Goal: Information Seeking & Learning: Check status

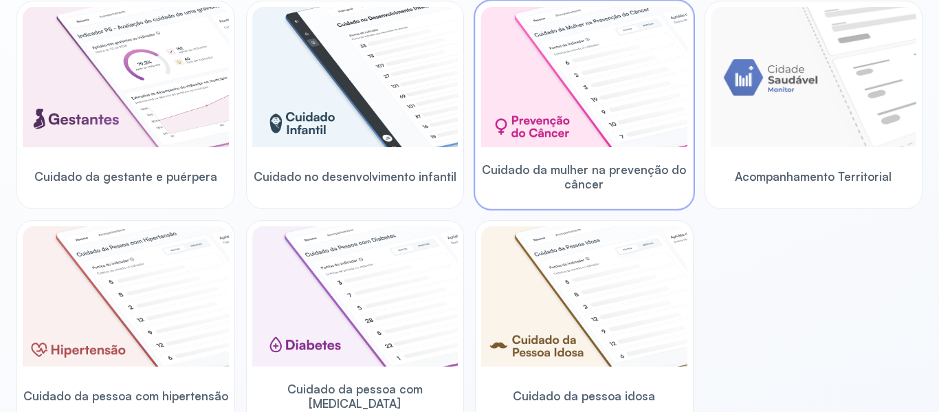
scroll to position [275, 0]
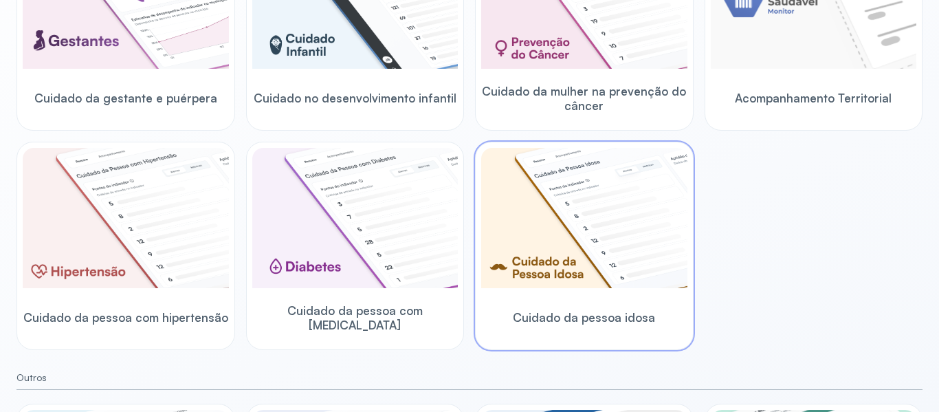
click at [634, 201] on img at bounding box center [584, 218] width 206 height 140
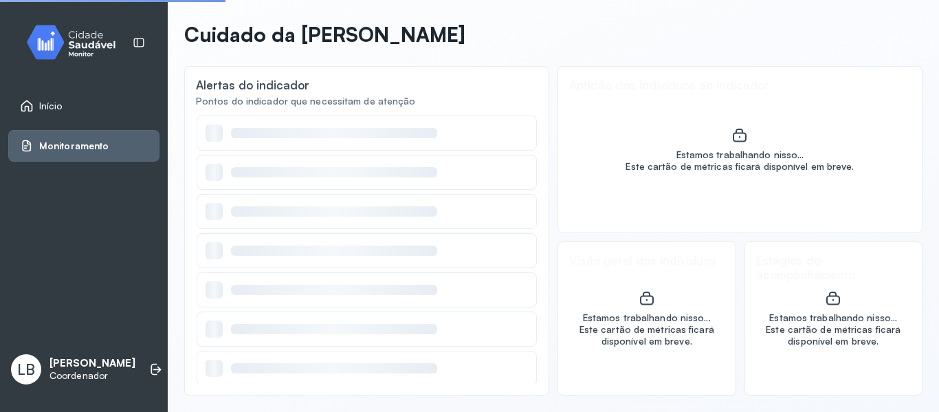
scroll to position [54, 0]
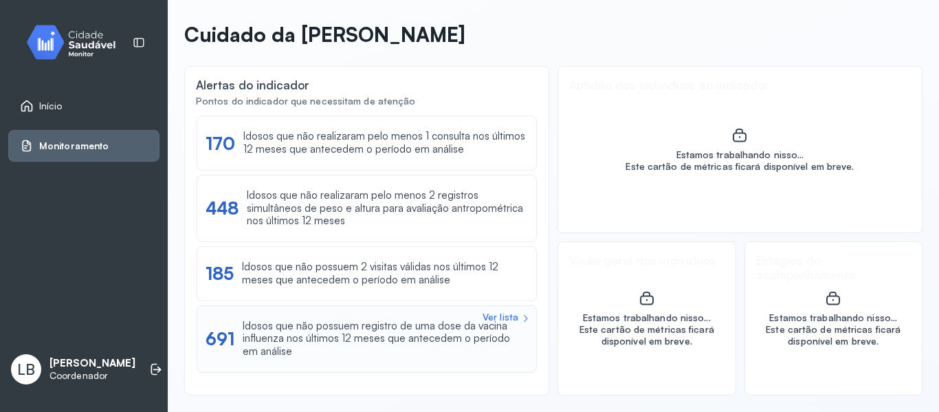
click at [378, 342] on div "Idosos que não possuem registro de uma dose da vacina influenza nos últimos 12 …" at bounding box center [385, 339] width 285 height 38
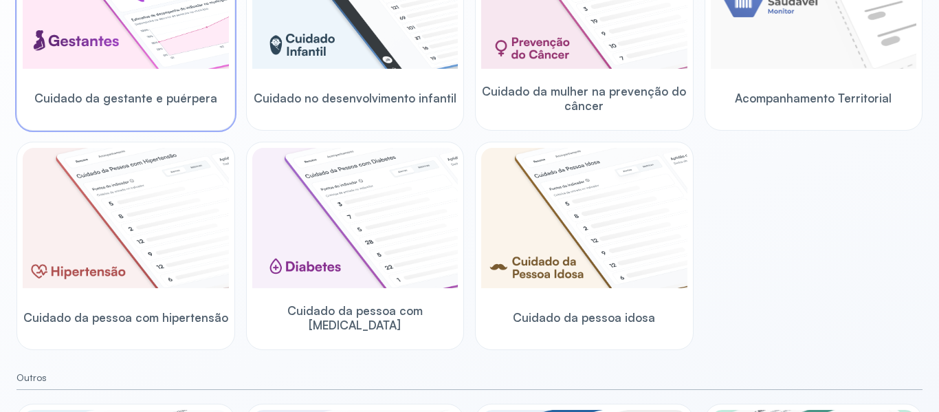
scroll to position [206, 0]
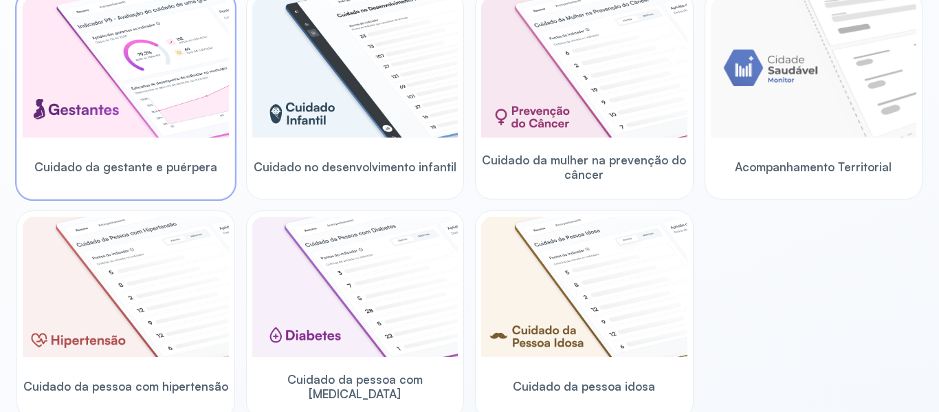
click at [55, 111] on img at bounding box center [126, 67] width 206 height 140
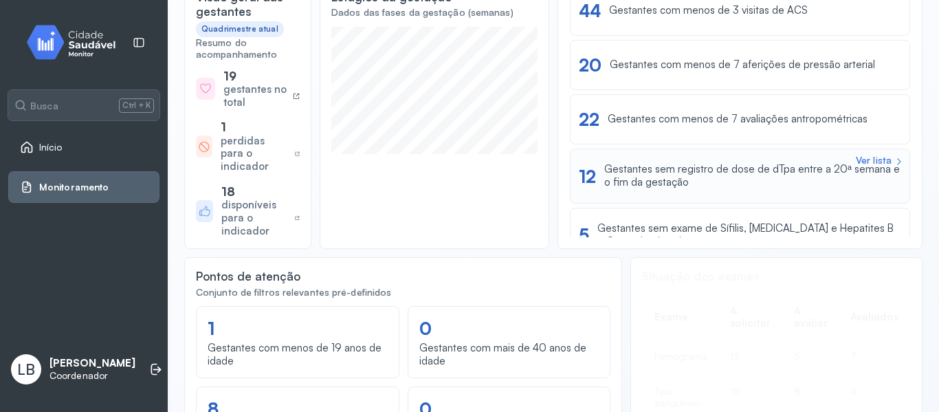
scroll to position [69, 0]
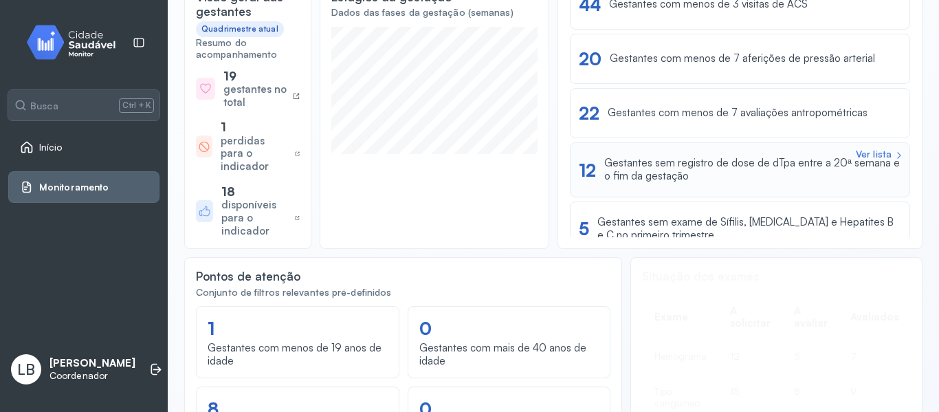
click at [751, 168] on div "Gestantes sem registro de dose de dTpa entre a 20ª semana e o fim da gestação" at bounding box center [752, 170] width 297 height 26
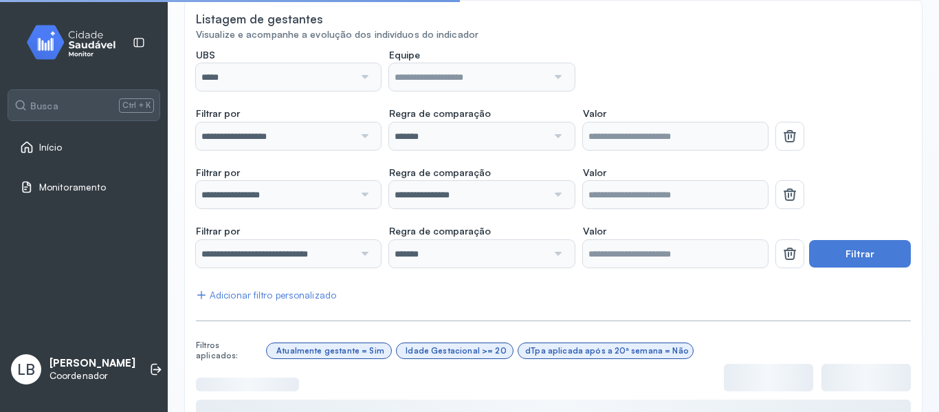
scroll to position [137, 0]
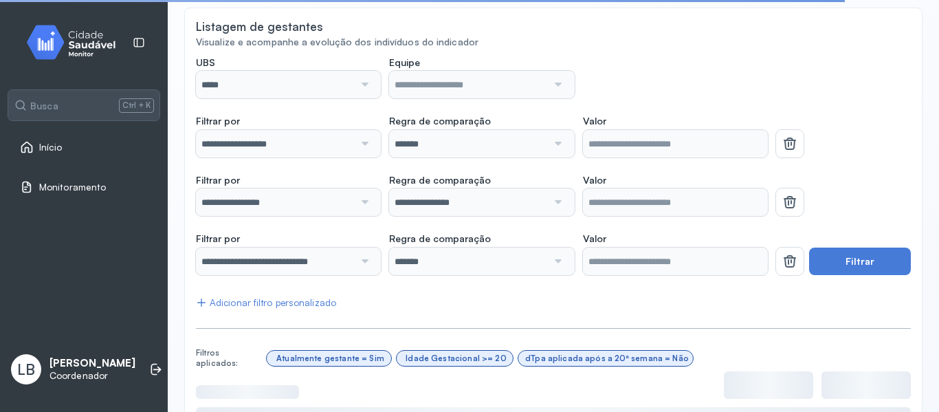
click at [365, 203] on div at bounding box center [363, 201] width 19 height 27
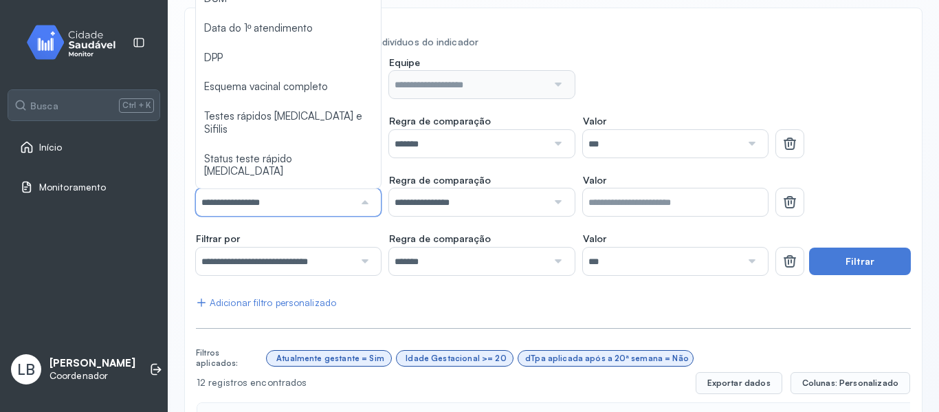
scroll to position [119, 0]
type input "*******"
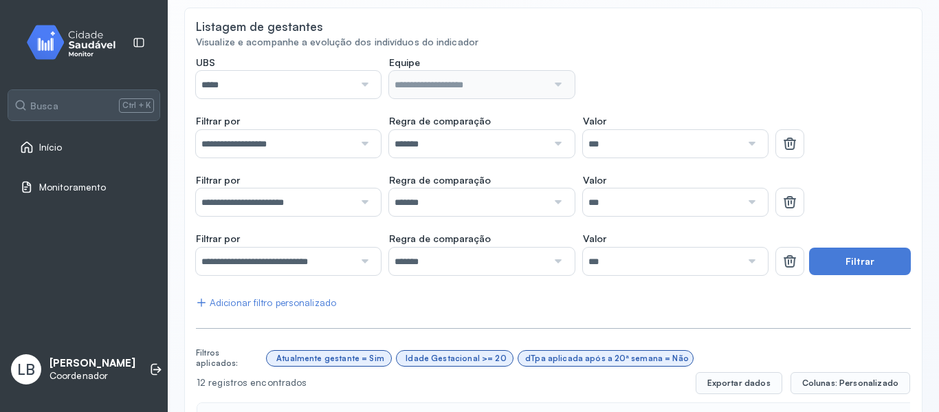
click at [741, 207] on div at bounding box center [750, 201] width 19 height 27
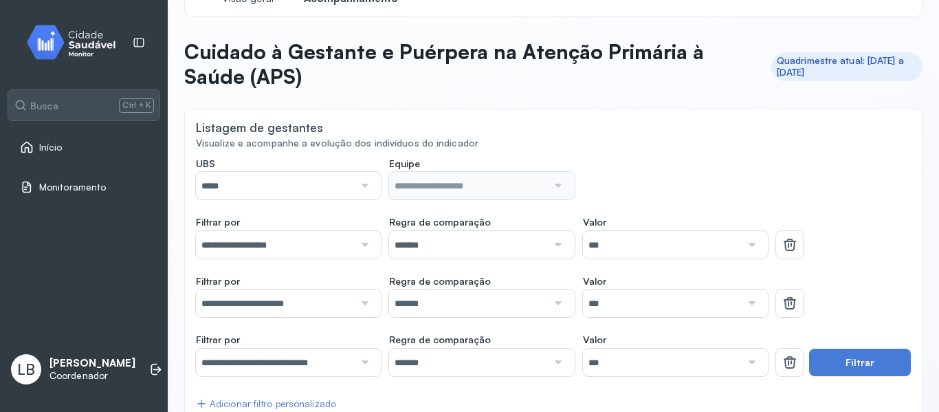
scroll to position [0, 0]
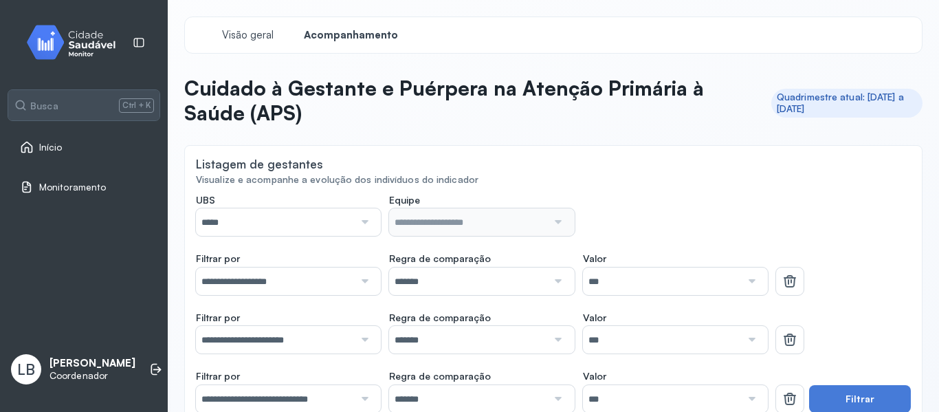
click at [364, 219] on div at bounding box center [363, 221] width 19 height 27
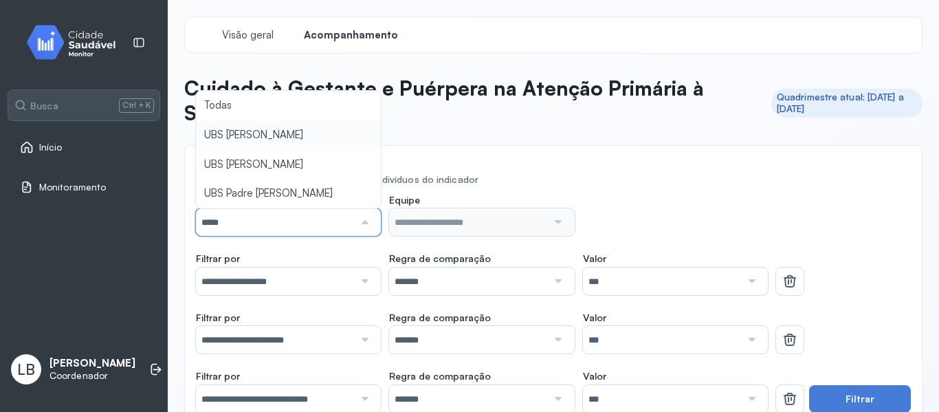
type input "*****"
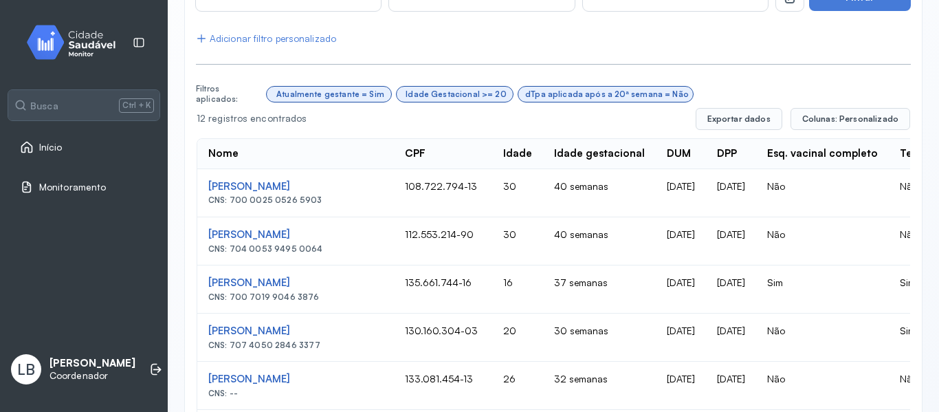
scroll to position [275, 0]
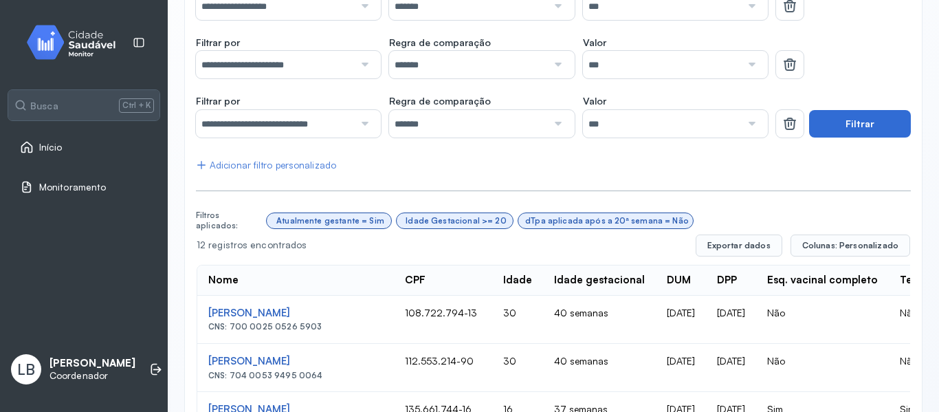
click at [815, 133] on button "Filtrar" at bounding box center [860, 123] width 102 height 27
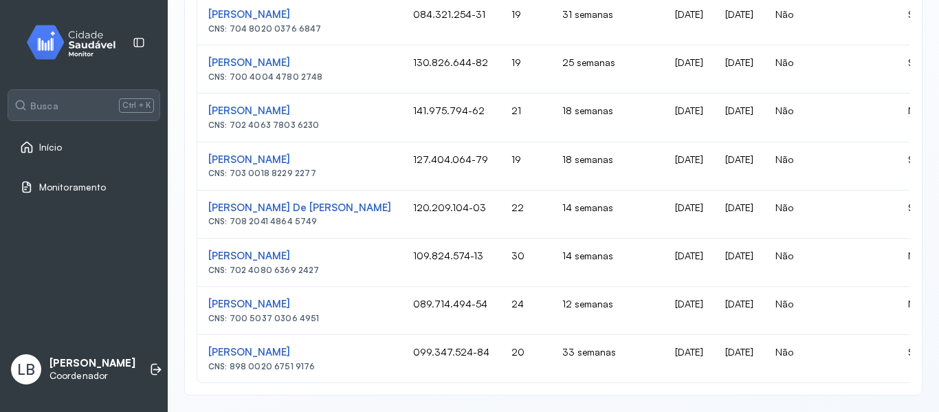
scroll to position [776, 0]
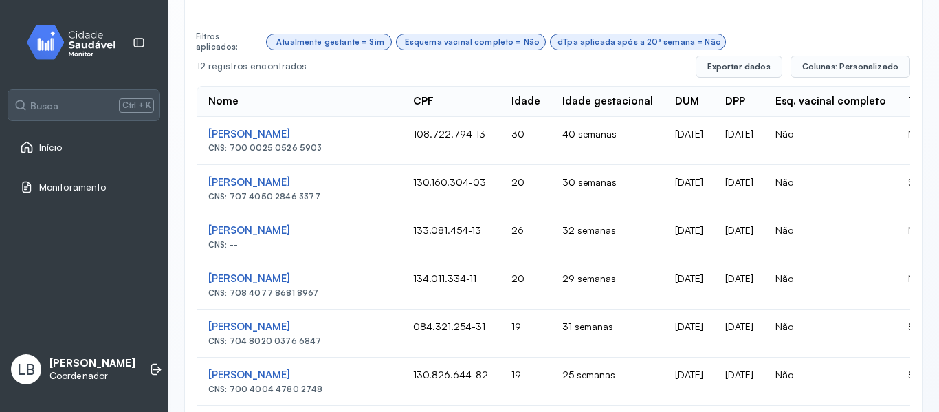
scroll to position [409, 0]
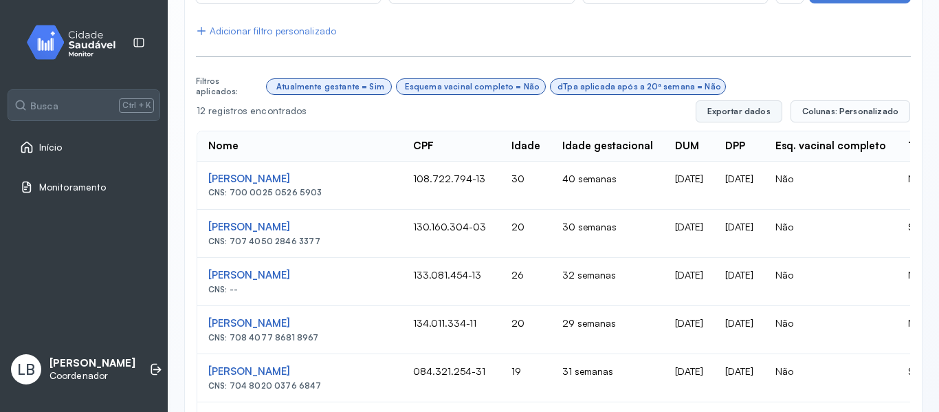
click at [749, 109] on button "Exportar dados" at bounding box center [739, 111] width 87 height 22
drag, startPoint x: 335, startPoint y: 180, endPoint x: 208, endPoint y: 174, distance: 127.3
click at [208, 174] on div "[PERSON_NAME]" at bounding box center [299, 179] width 183 height 13
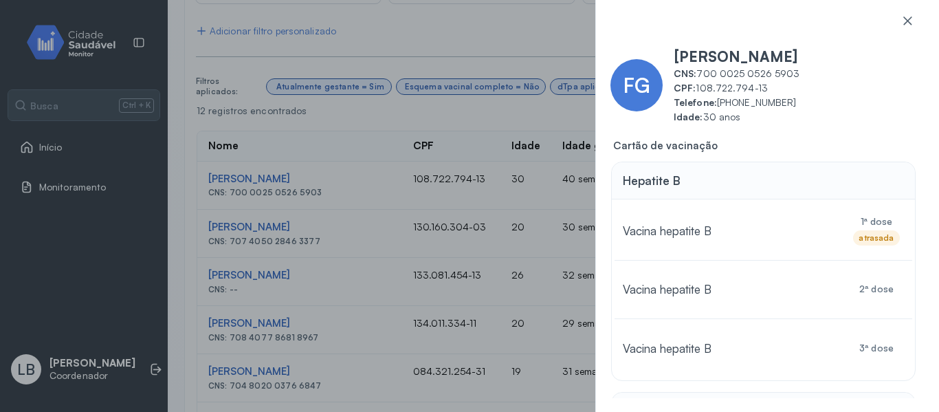
click at [349, 226] on div "FG Flávia Gomes Felisdoro CNS: 700 0025 0526 5903 CPF: 108.722.794-13 Telefone:…" at bounding box center [469, 206] width 939 height 412
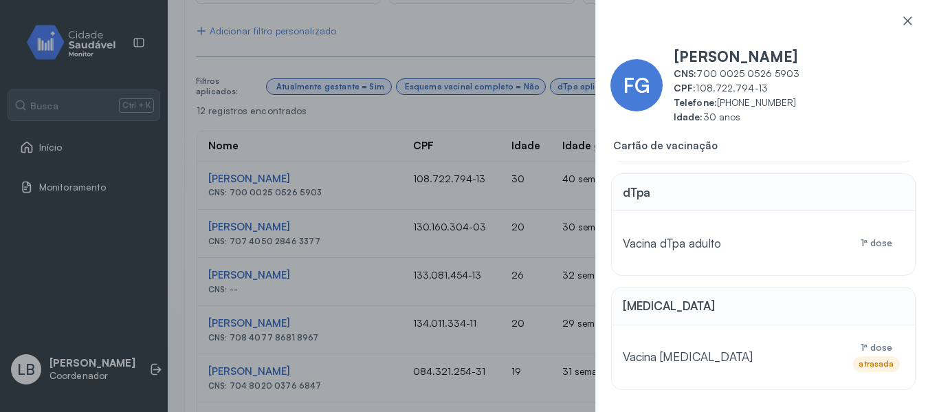
scroll to position [477, 0]
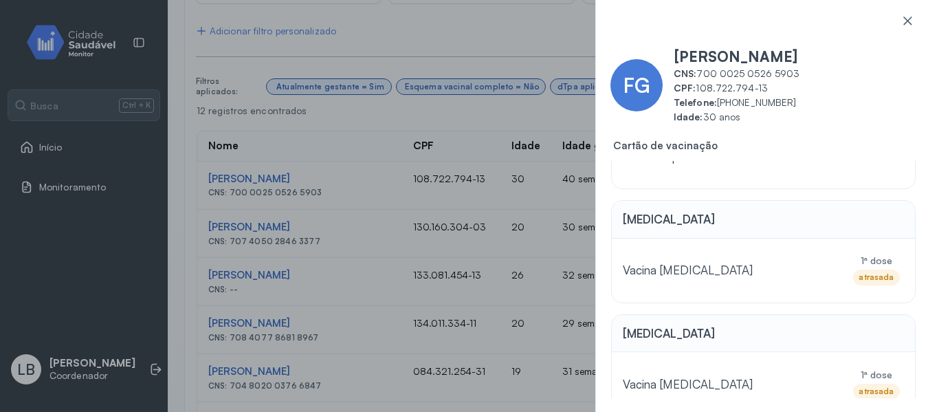
click at [527, 182] on div "FG Flávia Gomes Felisdoro CNS: 700 0025 0526 5903 CPF: 108.722.794-13 Telefone:…" at bounding box center [469, 206] width 939 height 412
click at [909, 16] on icon at bounding box center [907, 21] width 14 height 14
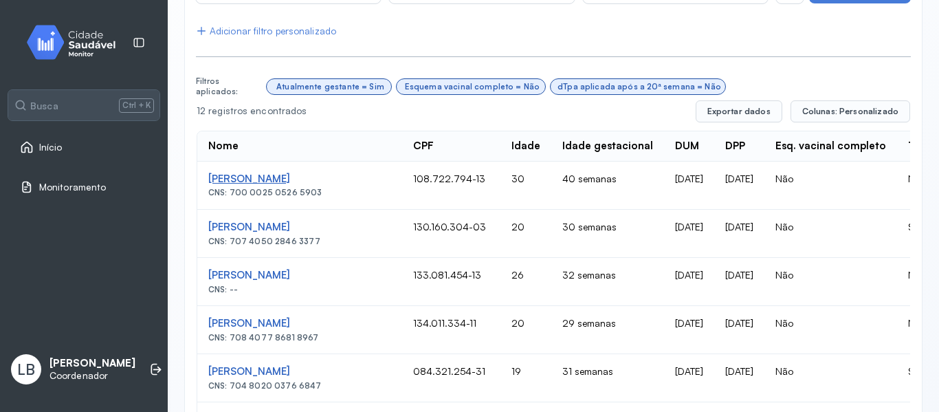
click at [291, 180] on div "[PERSON_NAME]" at bounding box center [299, 179] width 183 height 13
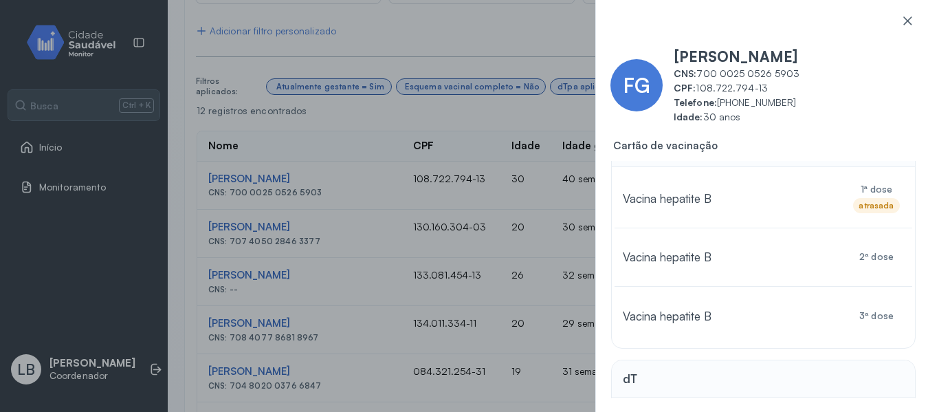
scroll to position [0, 0]
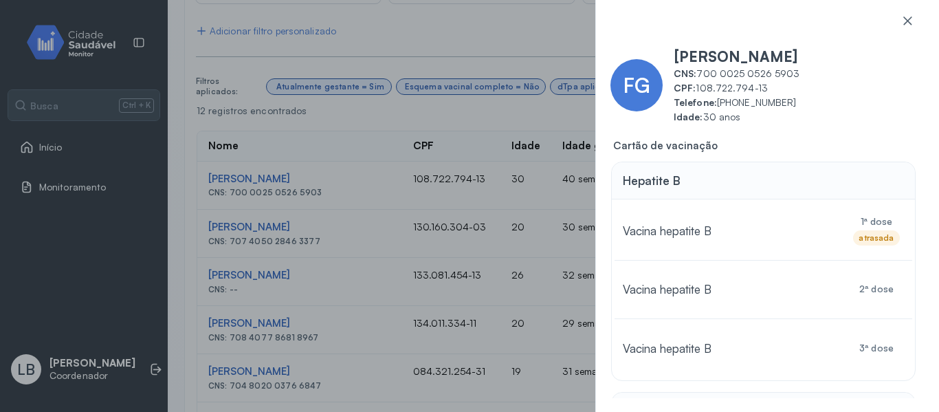
click at [323, 200] on div "FG Flávia Gomes Felisdoro CNS: 700 0025 0526 5903 CPF: 108.722.794-13 Telefone:…" at bounding box center [469, 206] width 939 height 412
drag, startPoint x: 271, startPoint y: 234, endPoint x: 302, endPoint y: 221, distance: 34.2
click at [272, 234] on div "FG Flávia Gomes Felisdoro CNS: 700 0025 0526 5903 CPF: 108.722.794-13 Telefone:…" at bounding box center [469, 206] width 939 height 412
click at [909, 23] on icon at bounding box center [907, 20] width 8 height 8
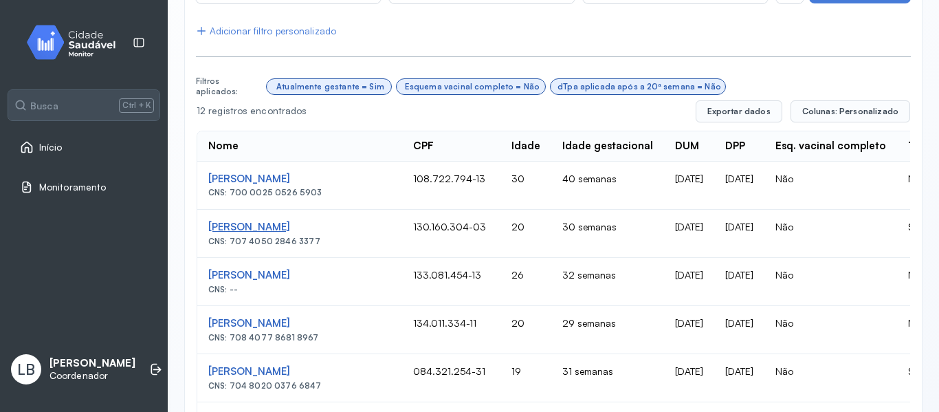
drag, startPoint x: 265, startPoint y: 235, endPoint x: 265, endPoint y: 225, distance: 10.3
click at [265, 234] on div "Maria Gabriele Lima Dos Santos CNS: 707 4050 2846 3377" at bounding box center [299, 233] width 183 height 25
click at [265, 224] on div "[PERSON_NAME]" at bounding box center [299, 227] width 183 height 13
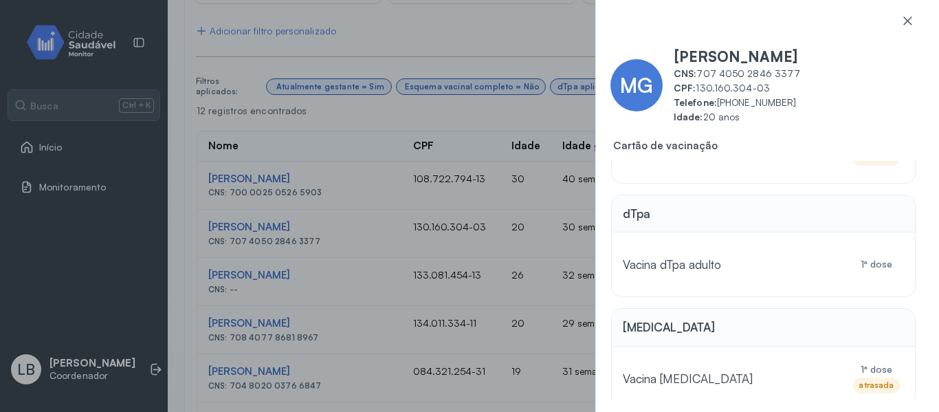
scroll to position [371, 0]
click at [736, 270] on div "Vacina dTpa adulto" at bounding box center [729, 262] width 212 height 31
click at [727, 267] on div "Vacina dTpa adulto" at bounding box center [729, 262] width 212 height 31
drag, startPoint x: 716, startPoint y: 267, endPoint x: 689, endPoint y: 259, distance: 27.4
click at [715, 267] on span "Vacina dTpa adulto" at bounding box center [672, 263] width 98 height 14
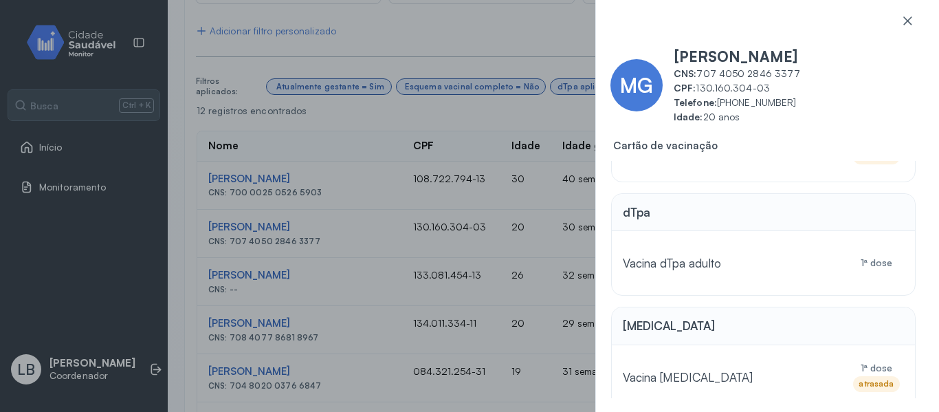
click at [414, 239] on div "MG Maria Gabriele Lima Dos Santos CNS: 707 4050 2846 3377 CPF: 130.160.304-03 T…" at bounding box center [469, 206] width 939 height 412
click at [581, 258] on div "MG Maria Gabriele Lima Dos Santos CNS: 707 4050 2846 3377 CPF: 130.160.304-03 T…" at bounding box center [469, 206] width 939 height 412
click at [910, 18] on icon at bounding box center [907, 20] width 8 height 8
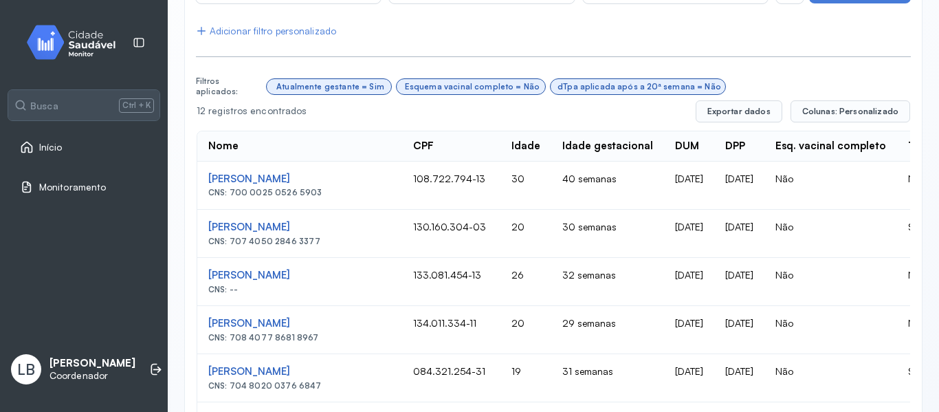
drag, startPoint x: 239, startPoint y: 225, endPoint x: 206, endPoint y: 224, distance: 33.7
click at [206, 225] on td "Maria Gabriele Lima Dos Santos CNS: 707 4050 2846 3377" at bounding box center [299, 234] width 205 height 48
copy div "[PERSON_NAME]"
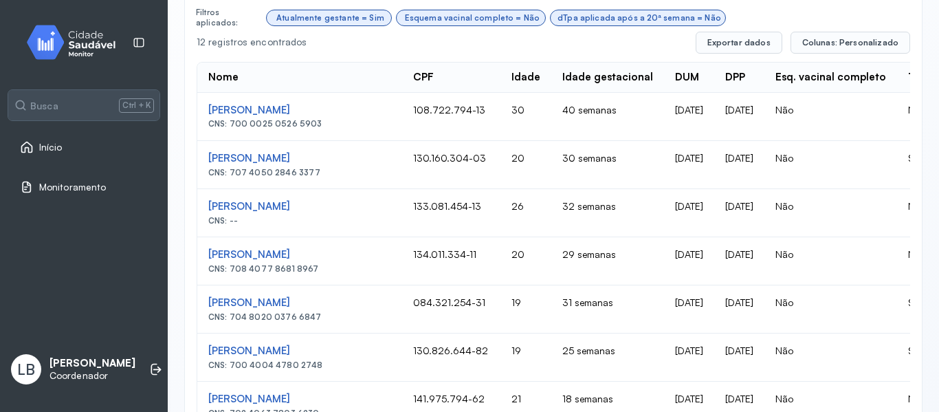
scroll to position [776, 0]
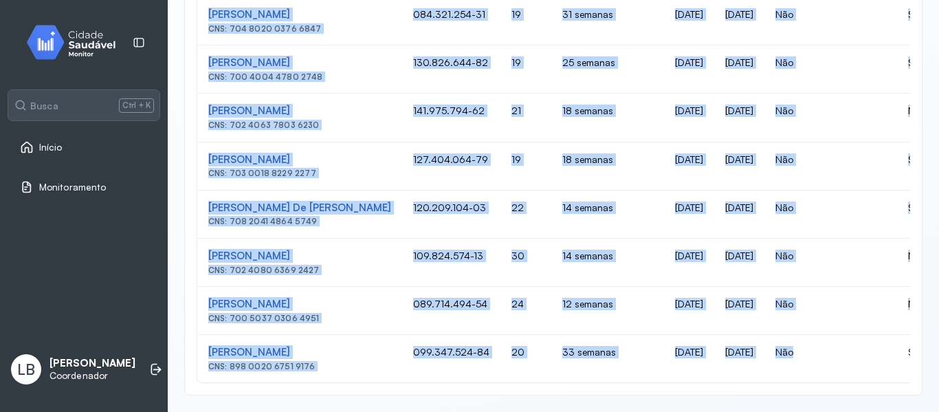
drag, startPoint x: 199, startPoint y: 104, endPoint x: 872, endPoint y: 351, distance: 716.7
copy tbody "Flávia Gomes Felisdoro CNS: 700 0025 0526 5903 108.722.794-13 30 40 semanas 14/…"
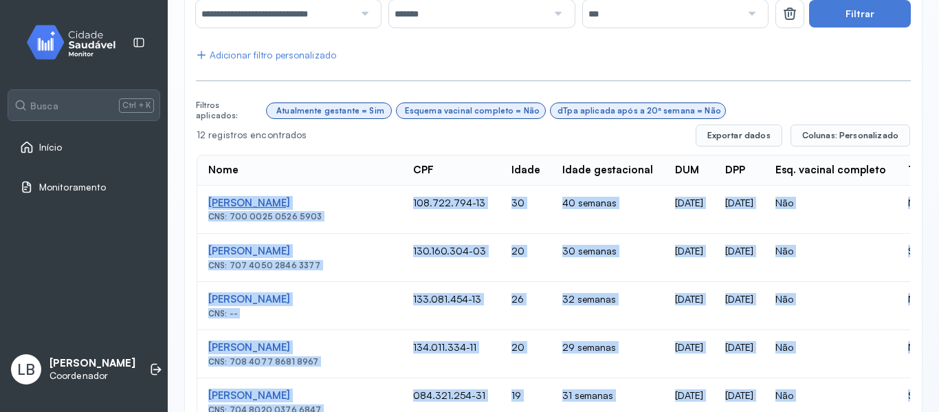
scroll to position [295, 0]
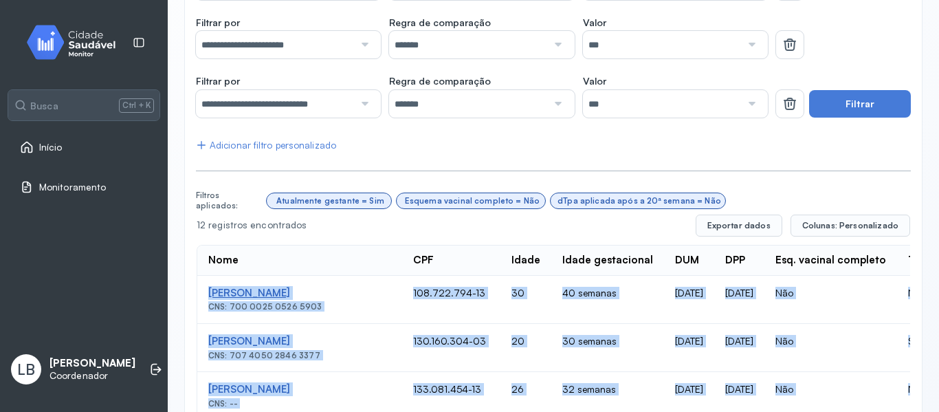
click at [376, 296] on div "[PERSON_NAME]" at bounding box center [299, 293] width 183 height 13
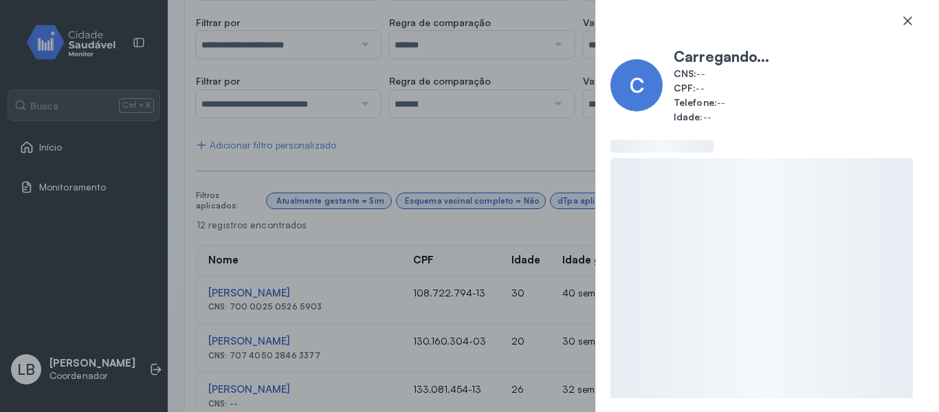
click at [913, 25] on icon at bounding box center [907, 21] width 14 height 14
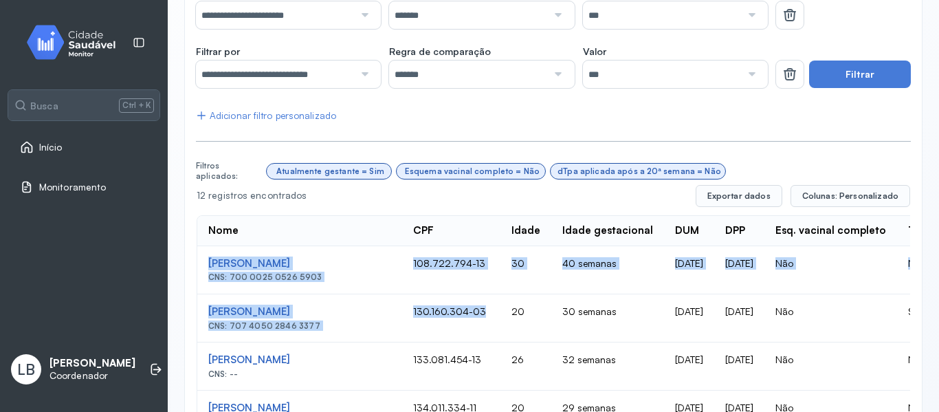
scroll to position [570, 0]
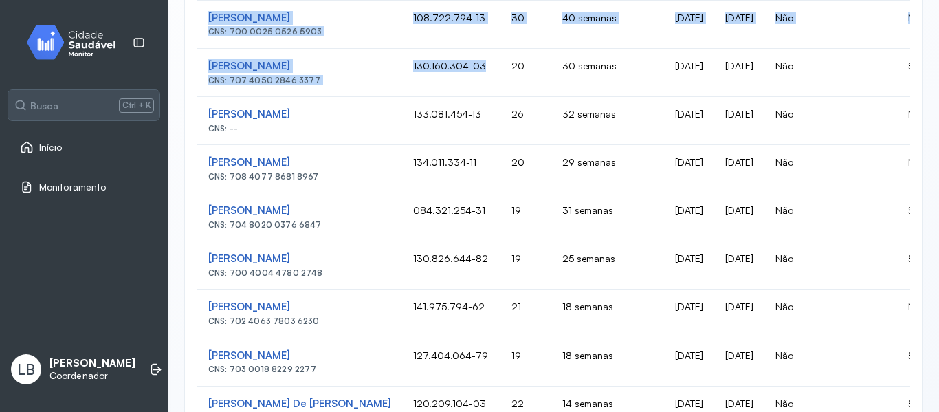
drag, startPoint x: 200, startPoint y: 286, endPoint x: 521, endPoint y: 90, distance: 376.0
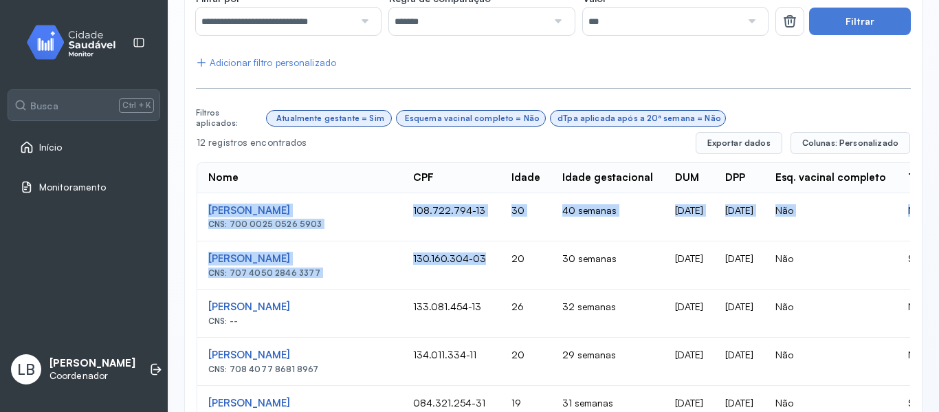
scroll to position [157, 0]
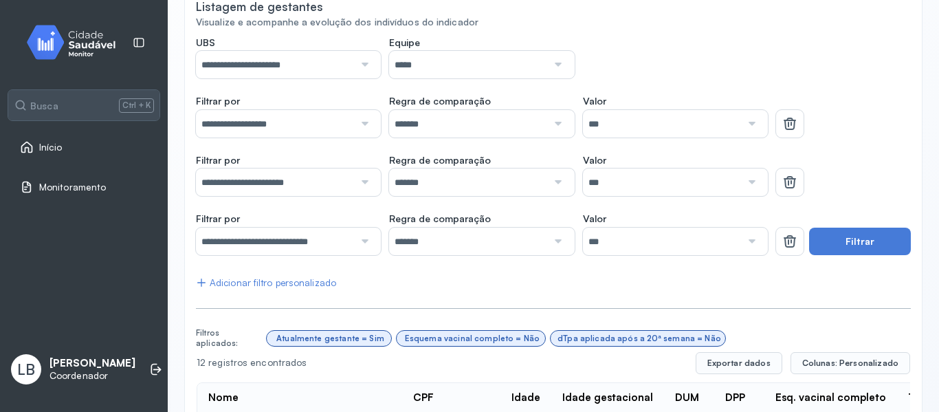
click at [775, 305] on div at bounding box center [553, 306] width 715 height 3
click at [756, 373] on button "Exportar dados" at bounding box center [739, 363] width 87 height 22
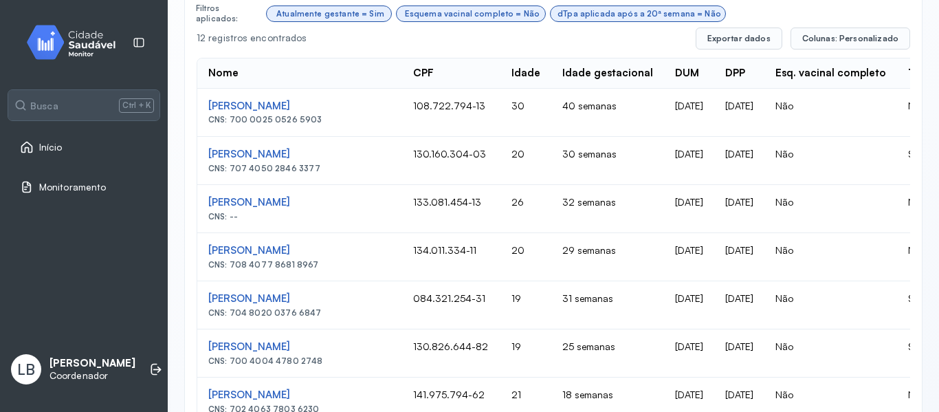
scroll to position [295, 0]
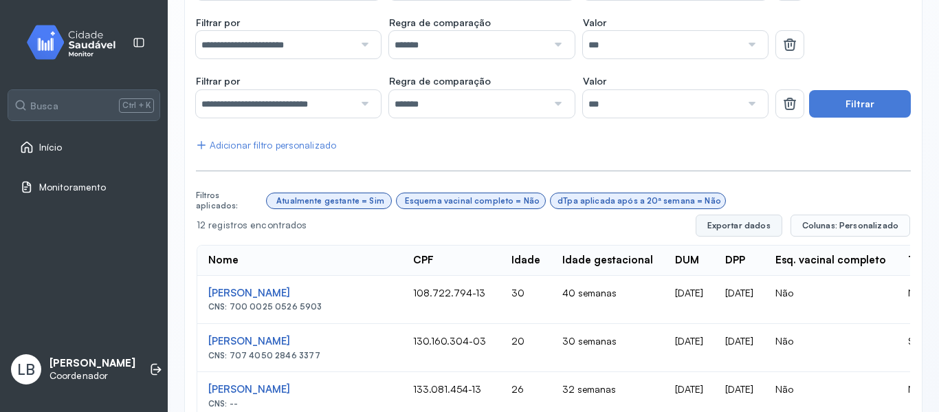
click at [757, 223] on button "Exportar dados" at bounding box center [739, 225] width 87 height 22
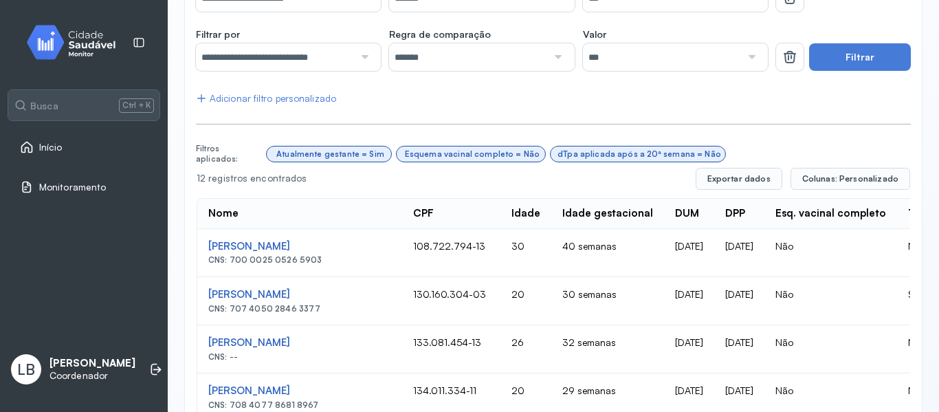
scroll to position [346, 0]
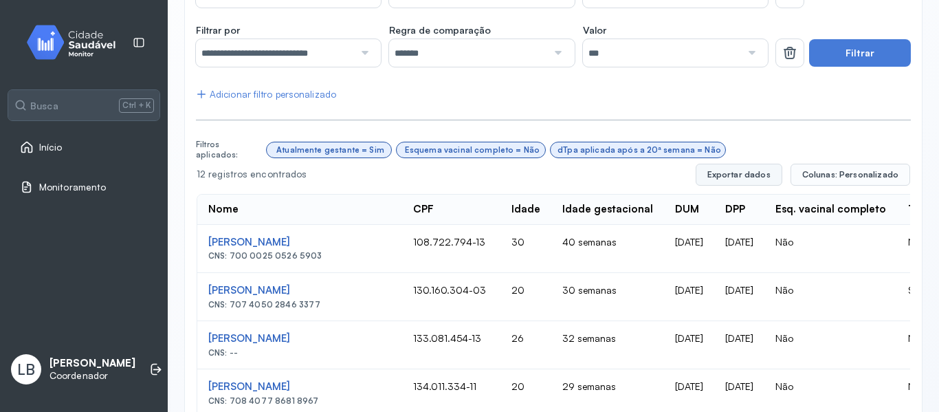
click at [762, 174] on button "Exportar dados" at bounding box center [739, 175] width 87 height 22
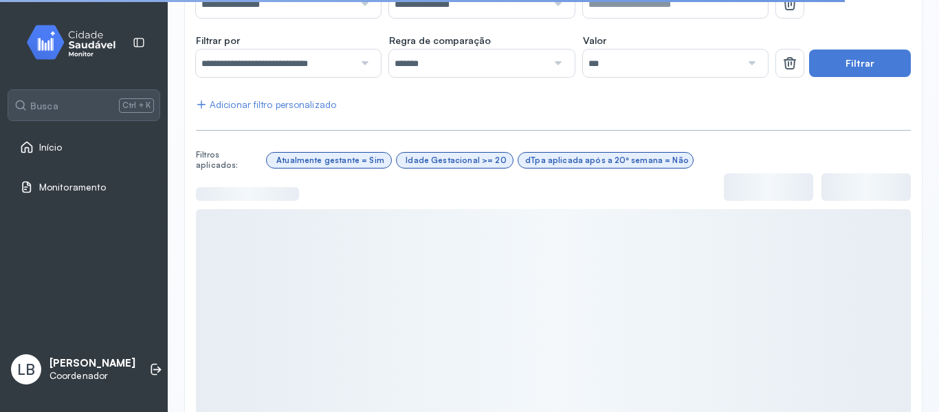
scroll to position [367, 0]
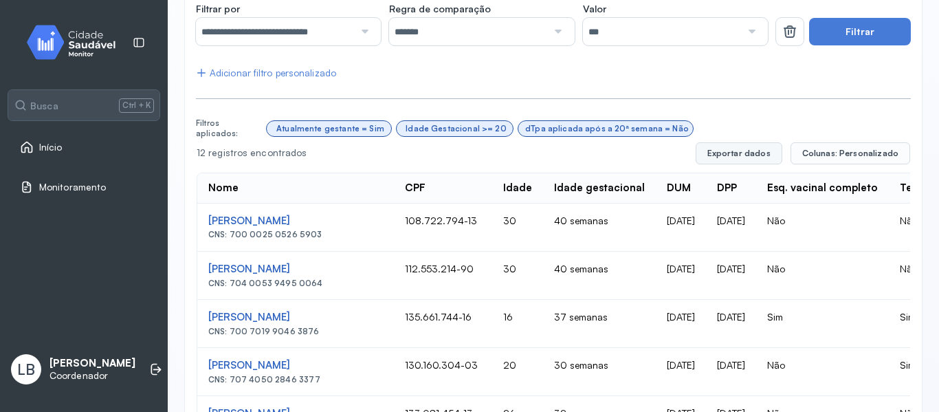
click at [739, 145] on button "Exportar dados" at bounding box center [739, 153] width 87 height 22
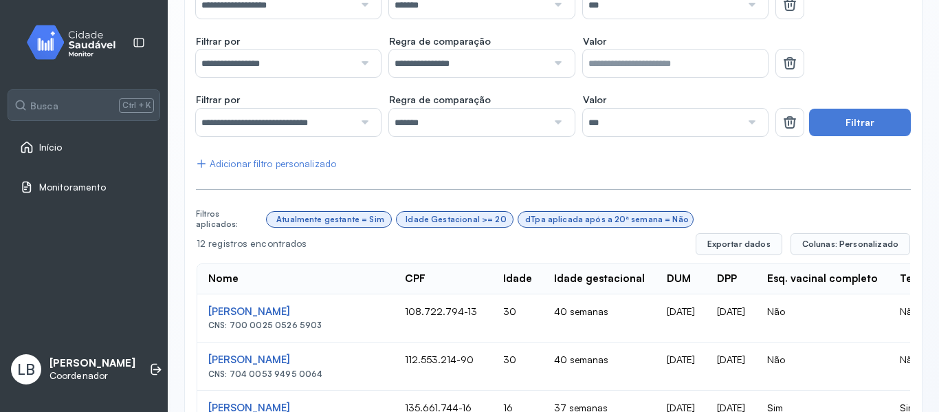
scroll to position [257, 0]
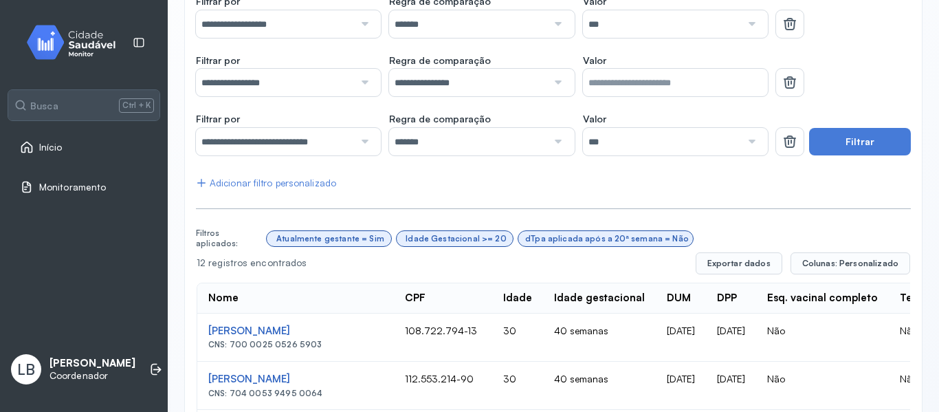
click at [346, 78] on input "**********" at bounding box center [275, 82] width 158 height 27
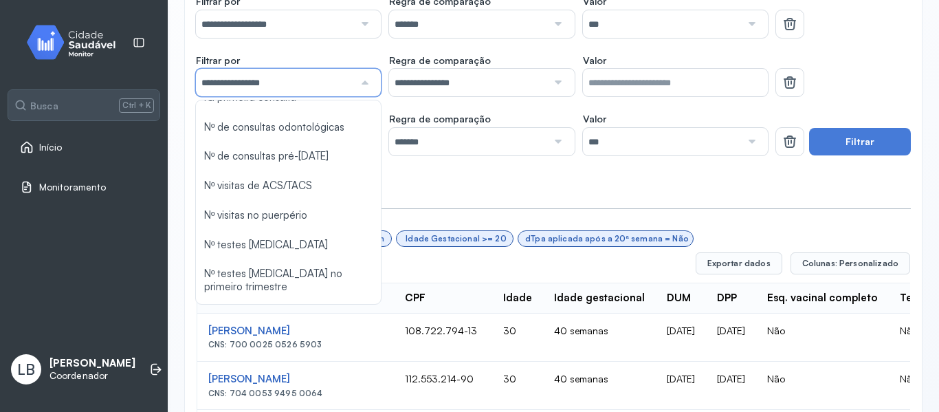
scroll to position [370, 0]
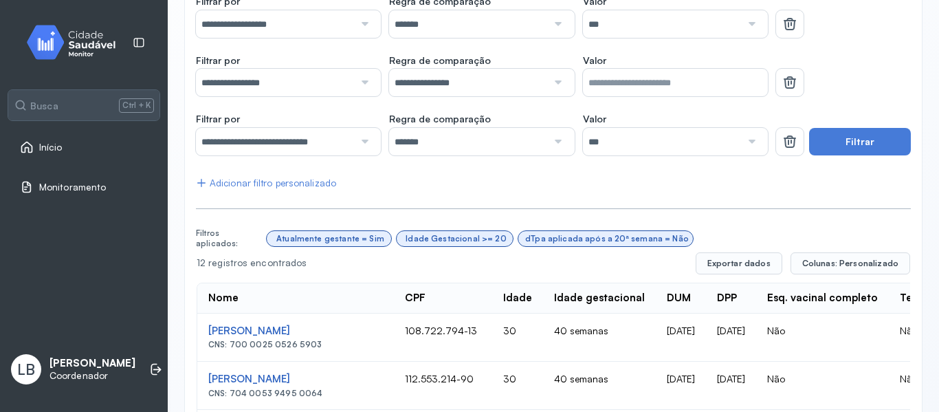
click at [860, 87] on div at bounding box center [843, 75] width 135 height 43
click at [332, 87] on input "**********" at bounding box center [275, 82] width 158 height 27
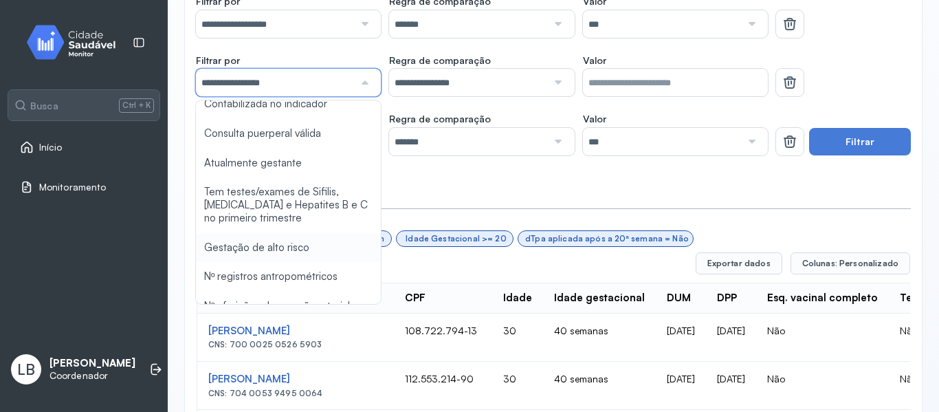
scroll to position [928, 0]
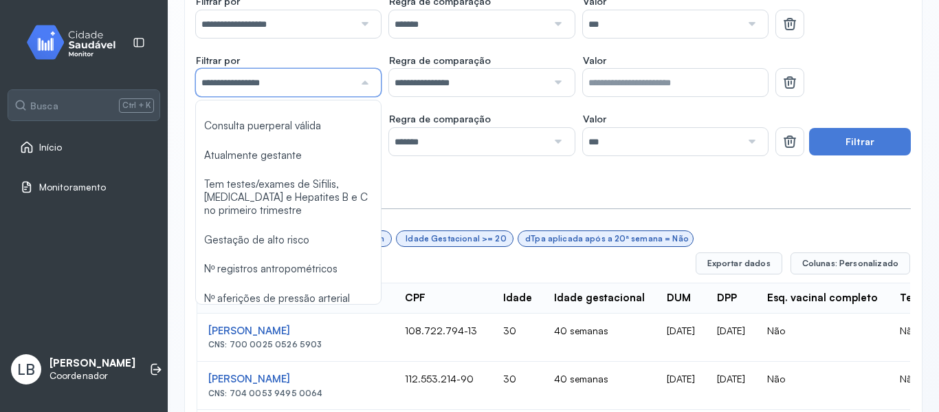
click at [303, 289] on div "**********" at bounding box center [553, 415] width 715 height 956
type input "*******"
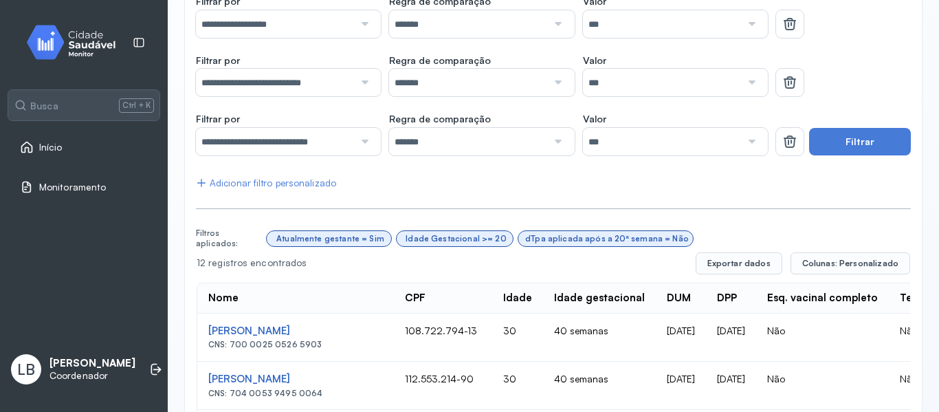
click at [362, 82] on div at bounding box center [363, 82] width 19 height 27
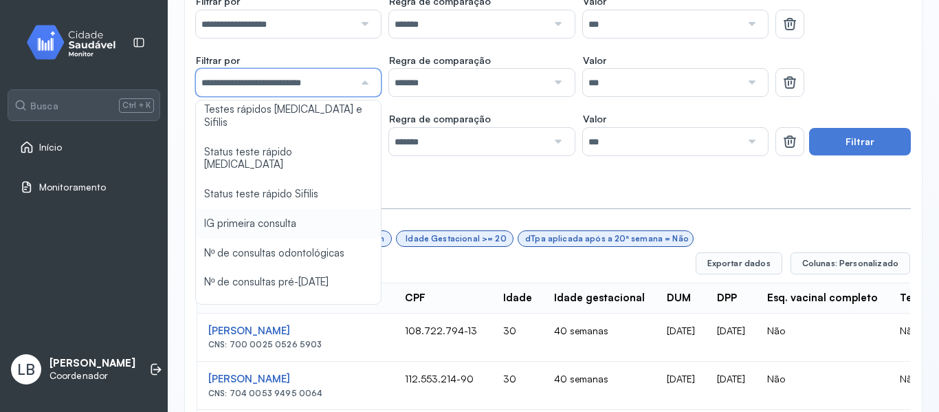
scroll to position [172, 0]
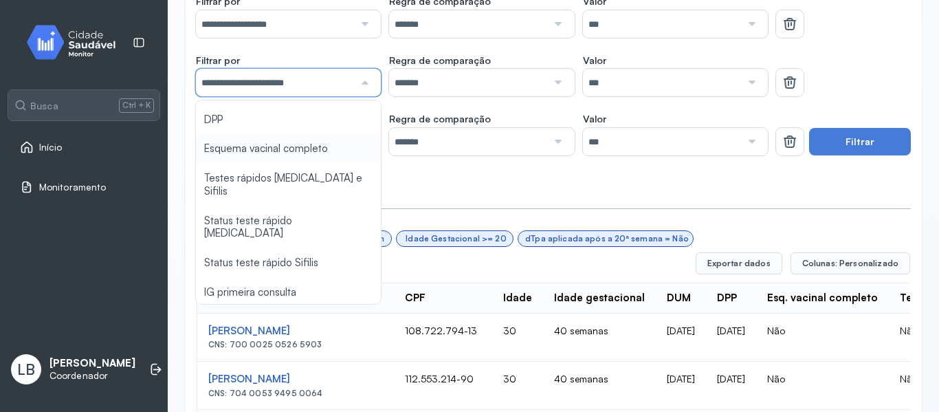
click at [300, 153] on div "**********" at bounding box center [553, 415] width 715 height 956
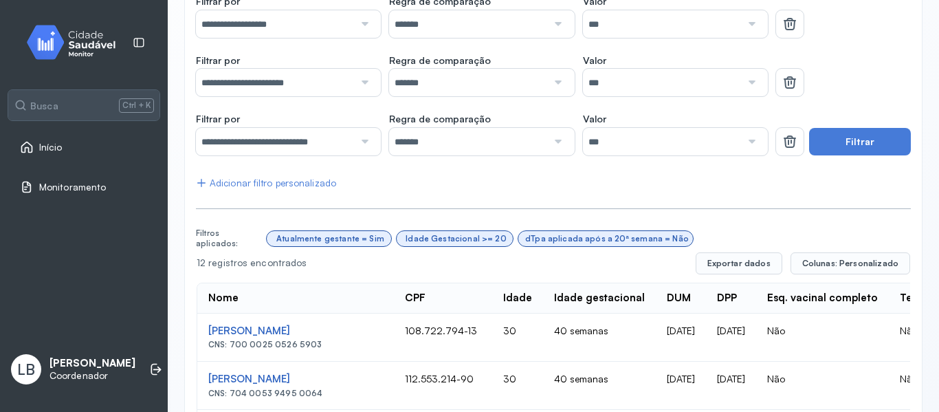
drag, startPoint x: 738, startPoint y: 78, endPoint x: 727, endPoint y: 90, distance: 16.1
click at [741, 78] on div at bounding box center [750, 82] width 19 height 27
click at [630, 148] on div "**********" at bounding box center [553, 415] width 715 height 956
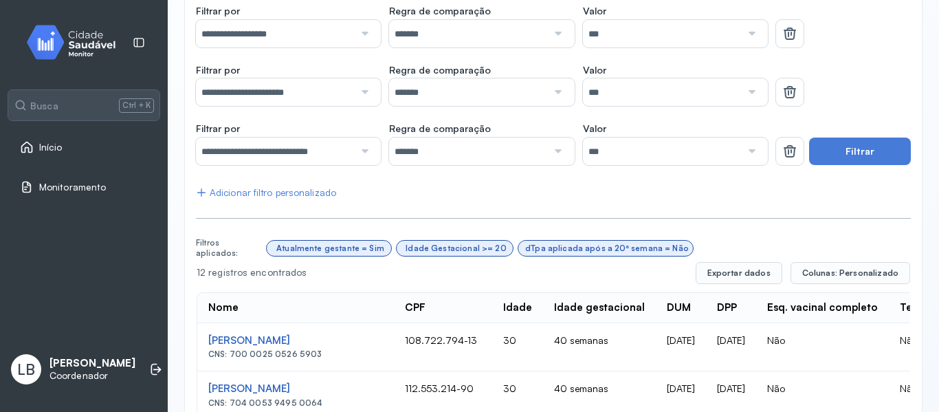
scroll to position [0, 0]
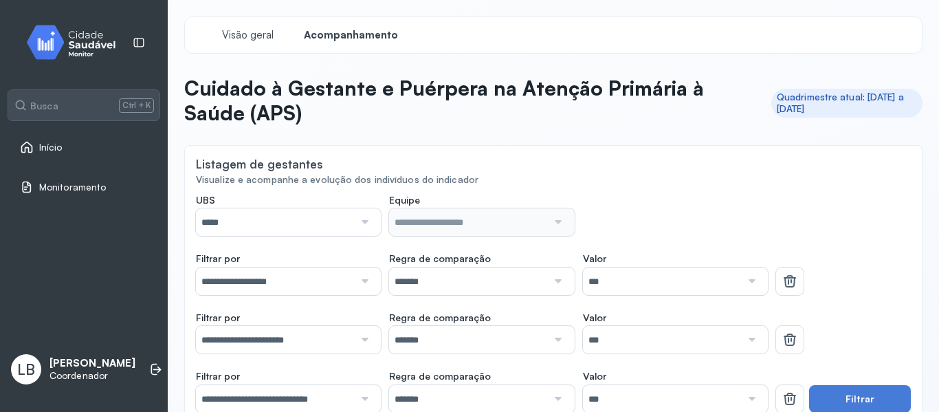
click at [365, 224] on div at bounding box center [363, 221] width 19 height 27
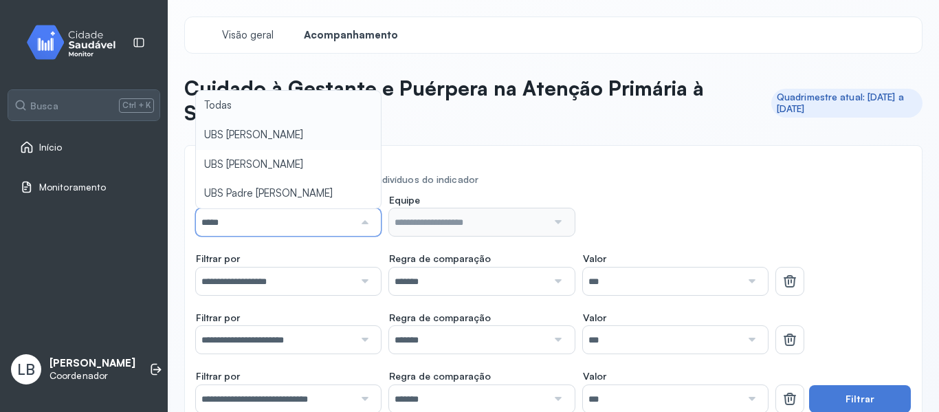
type input "*****"
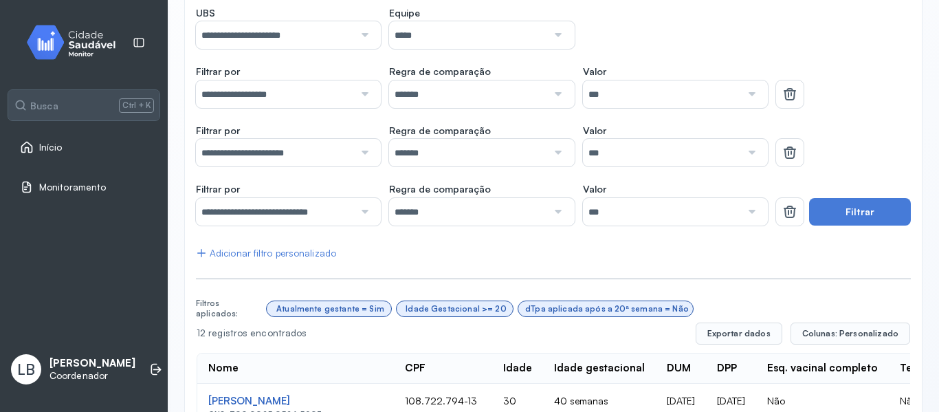
scroll to position [206, 0]
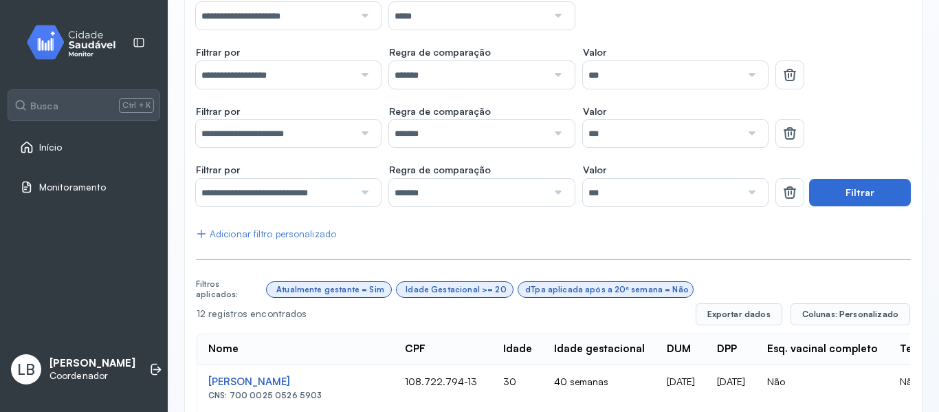
click at [852, 197] on button "Filtrar" at bounding box center [860, 192] width 102 height 27
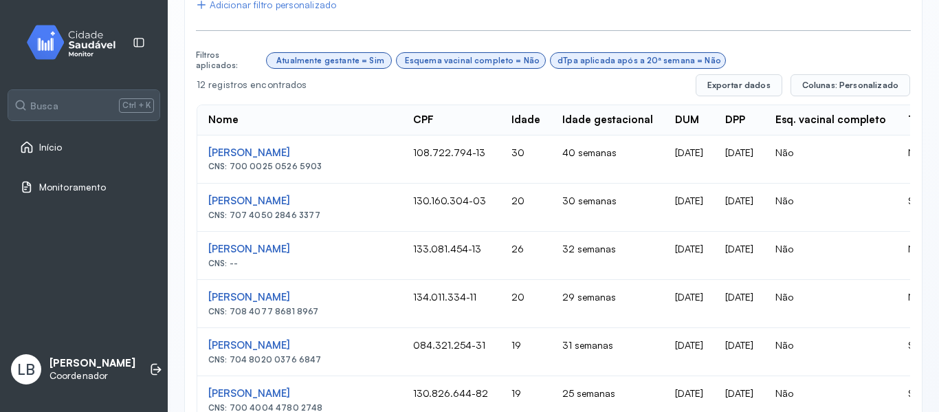
scroll to position [295, 0]
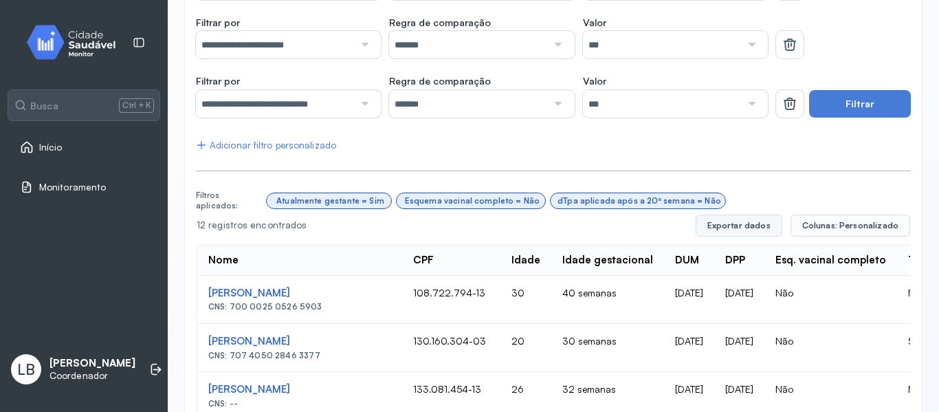
click at [760, 221] on button "Exportar dados" at bounding box center [739, 225] width 87 height 22
click at [745, 230] on button "Exportar dados" at bounding box center [739, 225] width 87 height 22
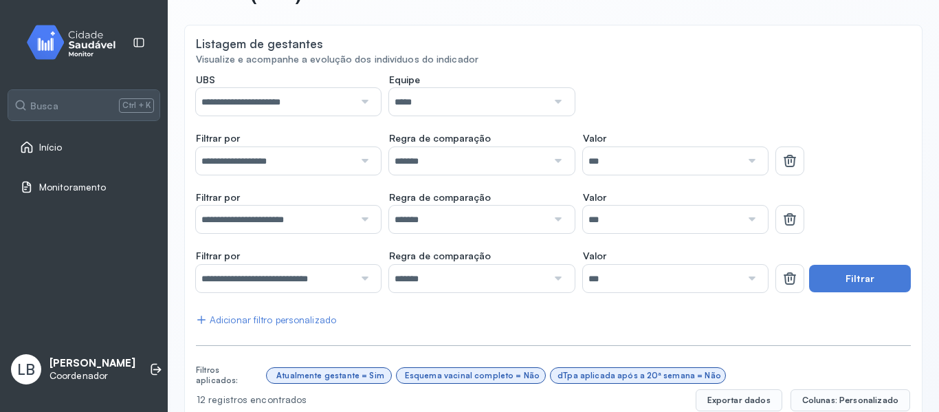
scroll to position [0, 0]
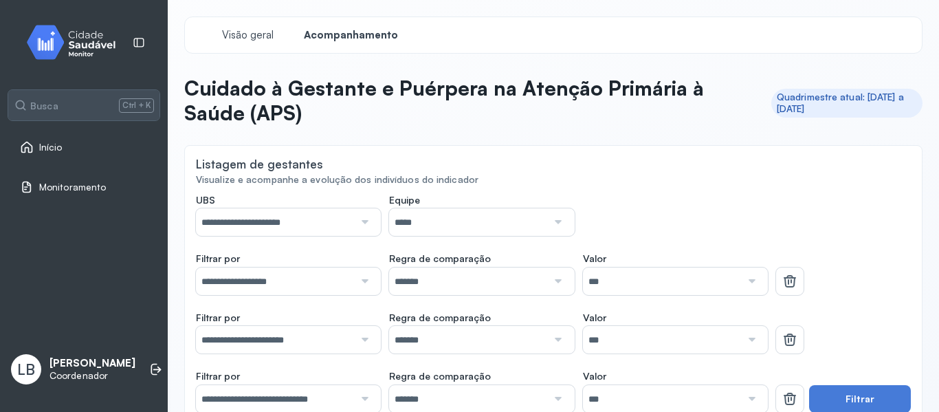
click at [399, 217] on input "*****" at bounding box center [468, 221] width 158 height 27
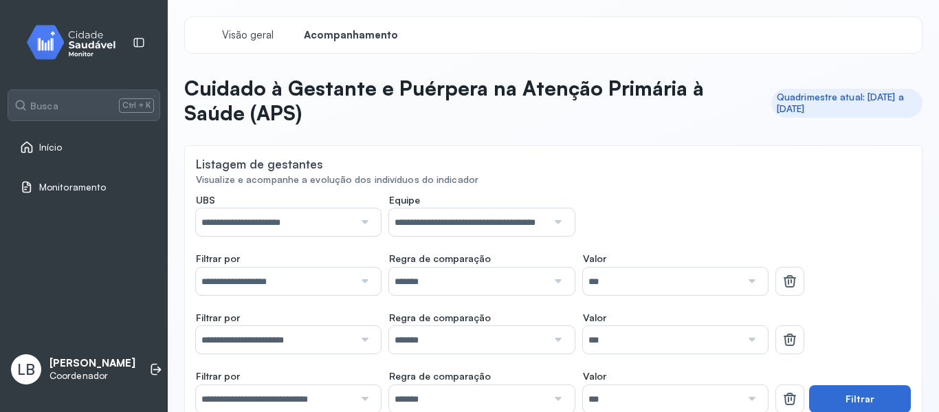
click at [885, 387] on button "Filtrar" at bounding box center [860, 398] width 102 height 27
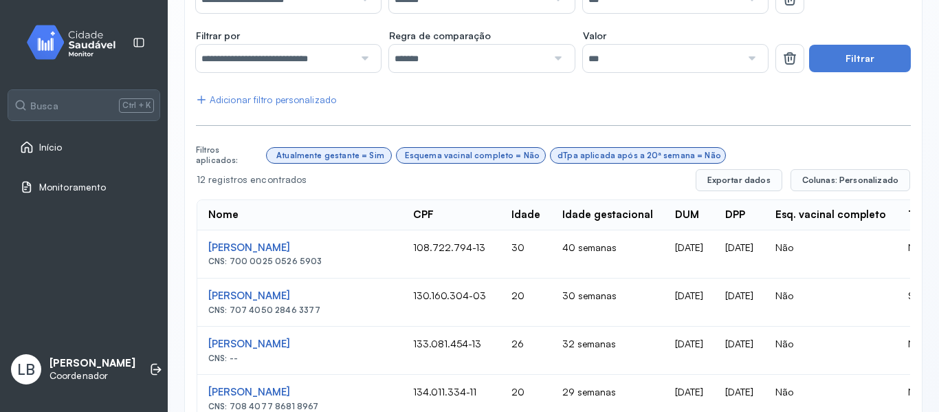
scroll to position [359, 0]
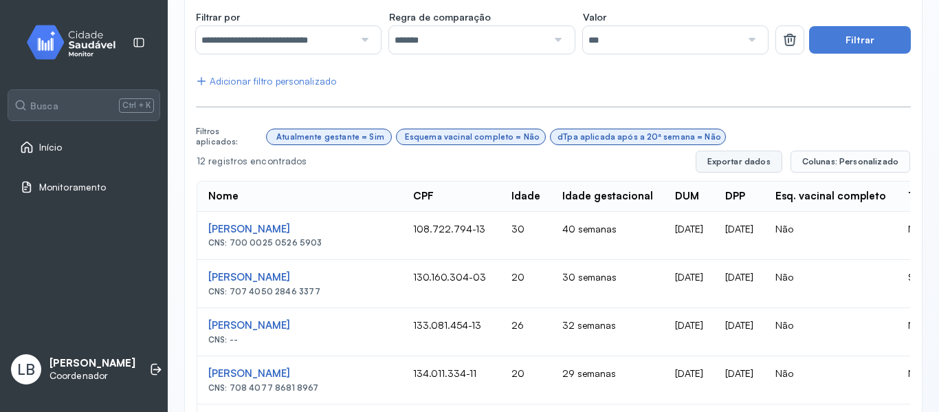
click at [749, 168] on button "Exportar dados" at bounding box center [739, 162] width 87 height 22
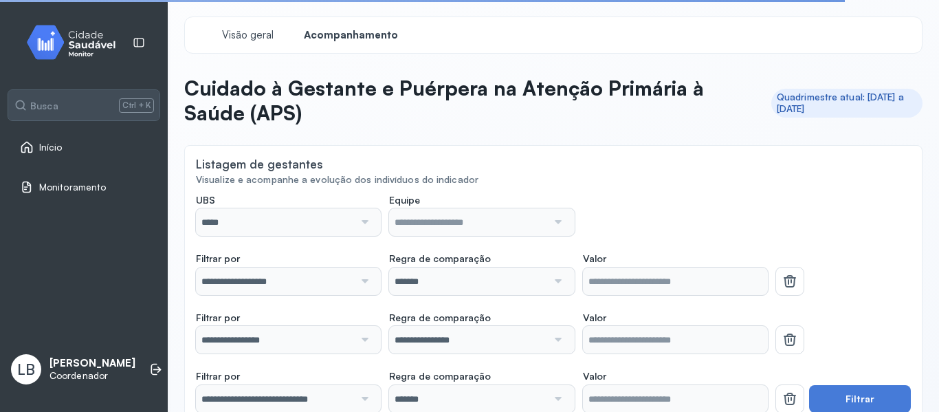
click at [366, 222] on div at bounding box center [363, 221] width 19 height 27
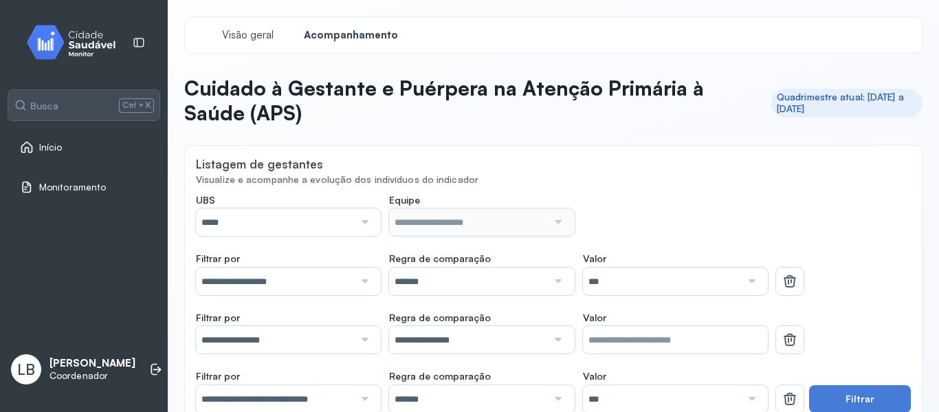
click at [362, 225] on div at bounding box center [363, 221] width 19 height 27
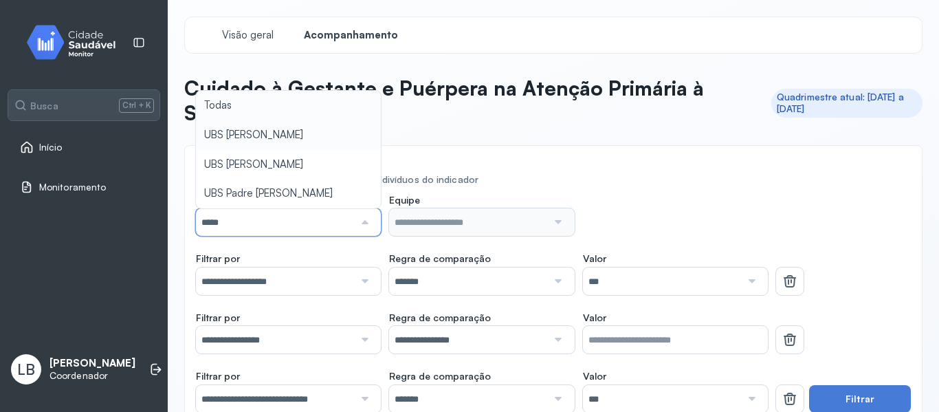
type input "*****"
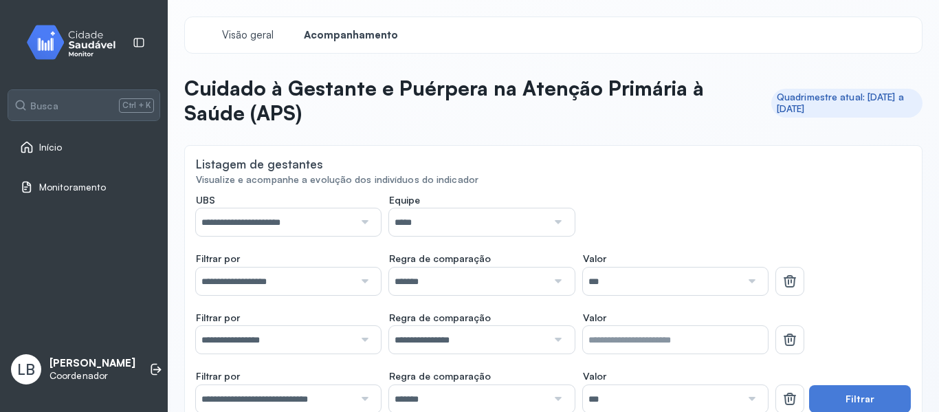
click at [493, 235] on input "*****" at bounding box center [468, 221] width 158 height 27
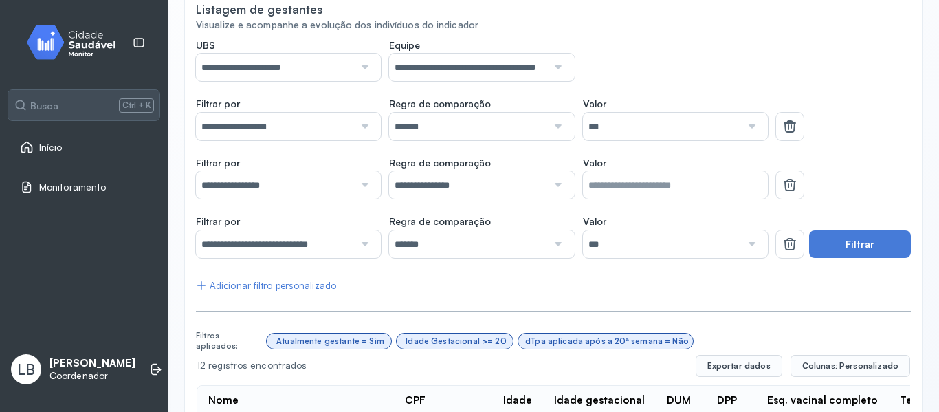
scroll to position [206, 0]
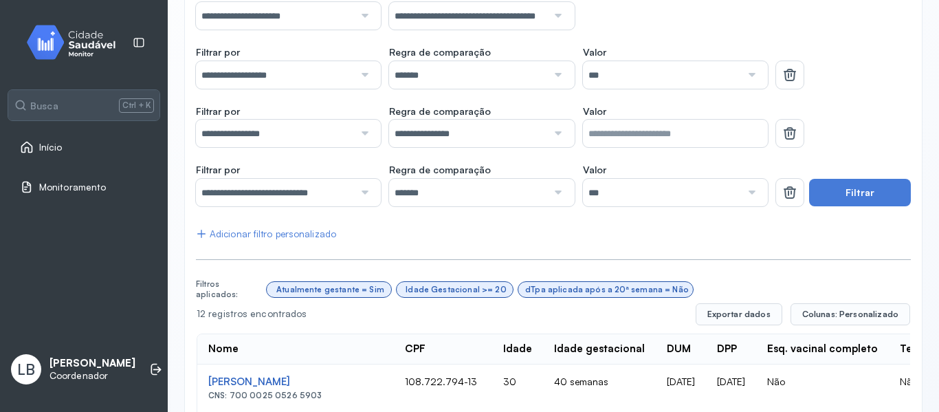
click at [363, 138] on div at bounding box center [363, 133] width 19 height 27
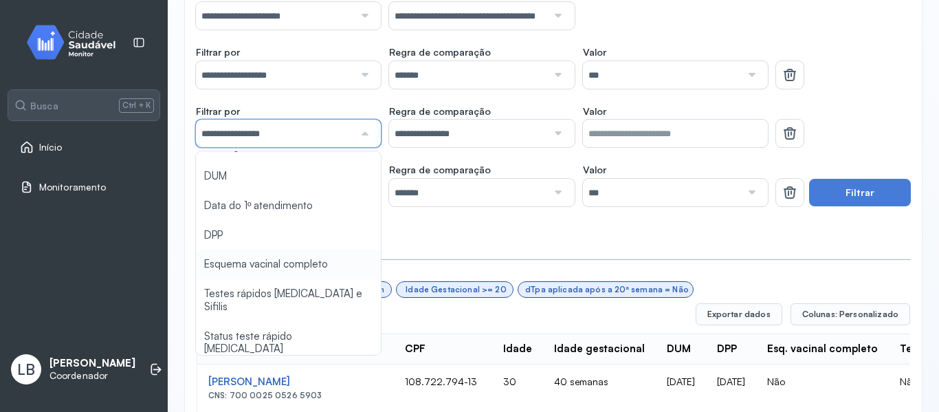
scroll to position [137, 0]
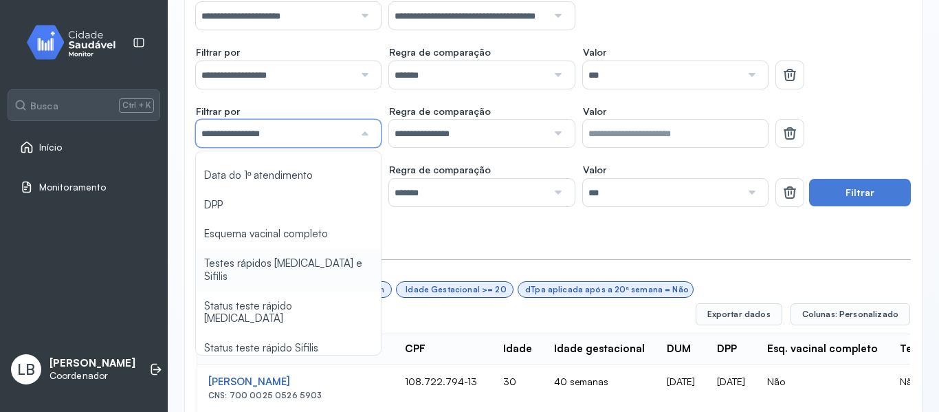
type input "*******"
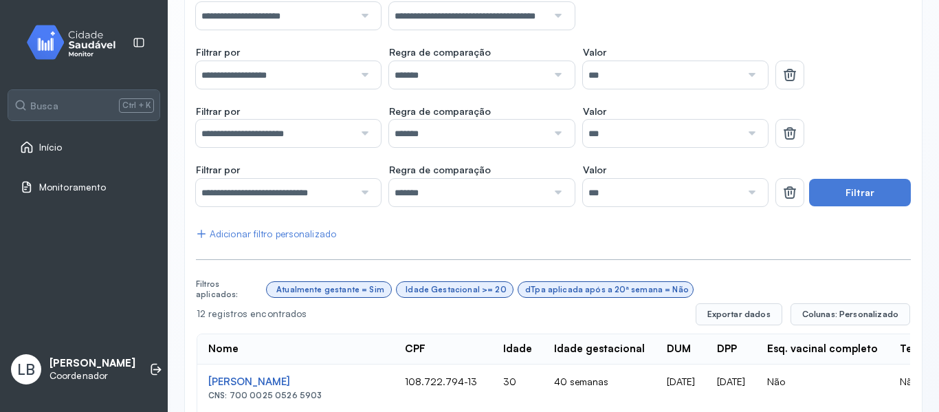
click at [341, 197] on input "**********" at bounding box center [275, 192] width 158 height 27
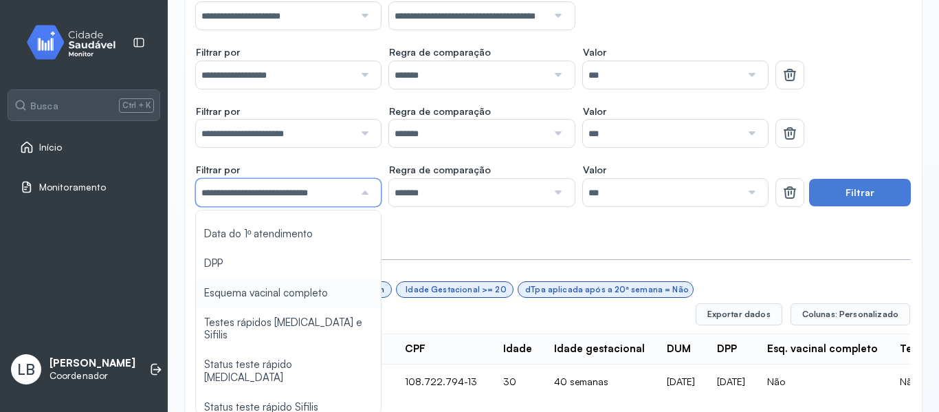
type input "***"
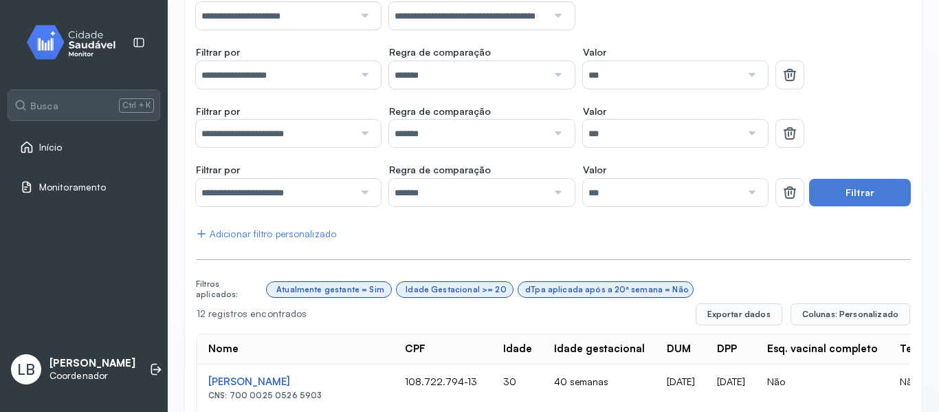
click at [562, 139] on div "*******" at bounding box center [481, 133] width 185 height 27
click at [741, 138] on div at bounding box center [750, 133] width 19 height 27
